Goal: Find specific page/section: Find specific page/section

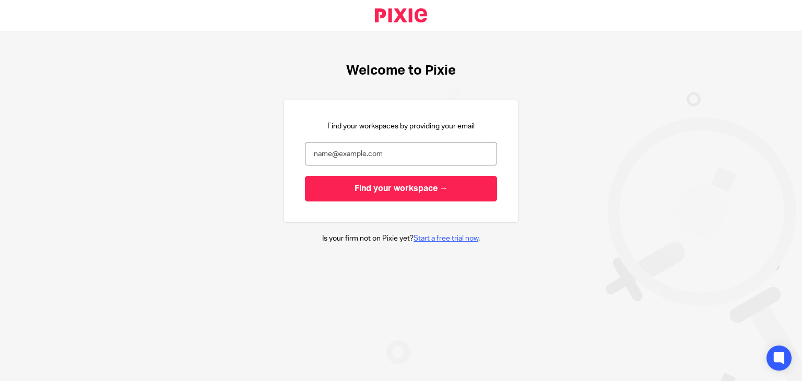
click at [421, 241] on link "Start a free trial now" at bounding box center [445, 238] width 65 height 7
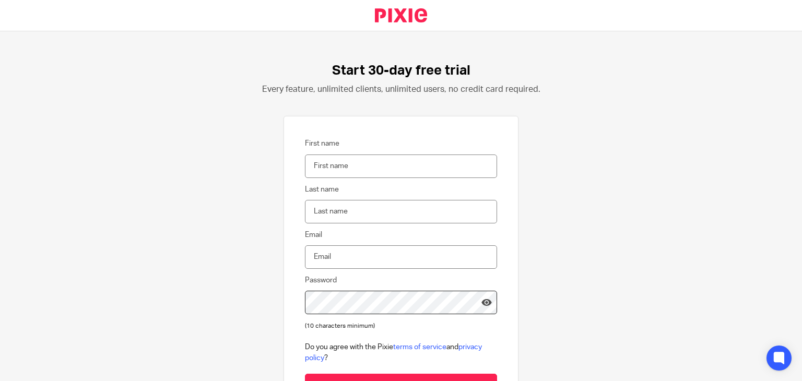
click at [397, 11] on link at bounding box center [401, 15] width 86 height 31
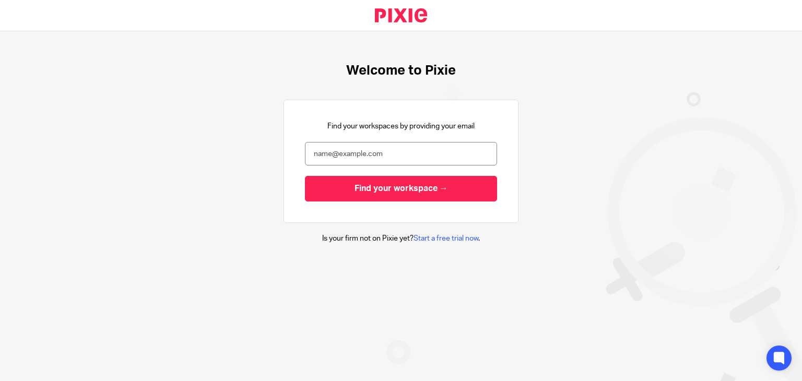
click at [393, 13] on link at bounding box center [401, 15] width 86 height 31
click at [113, 58] on div "Welcome to Pixie Find your workspaces by providing your email Find your workspa…" at bounding box center [401, 153] width 802 height 244
click at [361, 67] on h1 "Welcome to Pixie" at bounding box center [401, 71] width 110 height 16
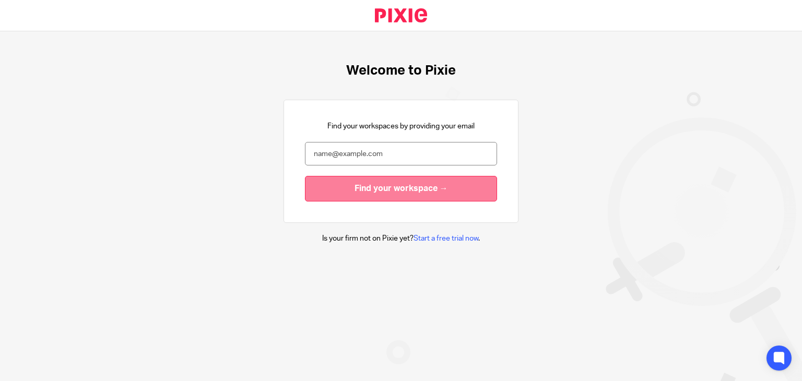
click at [364, 193] on input "Find your workspace →" at bounding box center [401, 189] width 192 height 26
